Goal: Find specific page/section: Find specific page/section

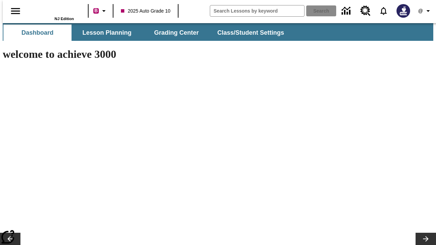
type input "-1"
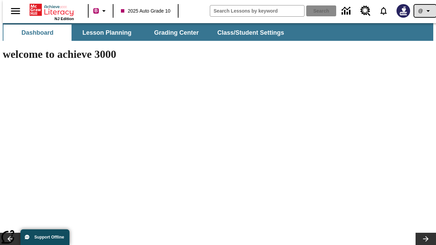
click at [424, 11] on icon "Profile/Settings" at bounding box center [428, 11] width 8 height 8
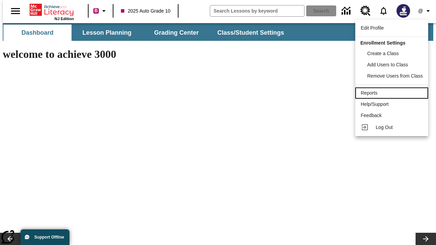
click at [393, 93] on div "Reports" at bounding box center [392, 93] width 62 height 7
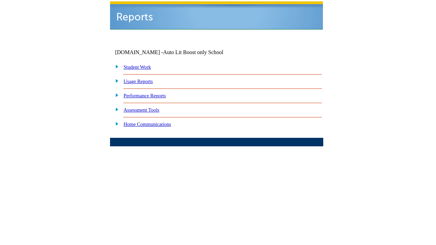
click at [152, 93] on link "Performance Reports" at bounding box center [145, 95] width 42 height 5
